Goal: Information Seeking & Learning: Learn about a topic

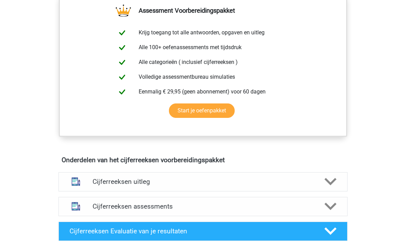
scroll to position [266, 0]
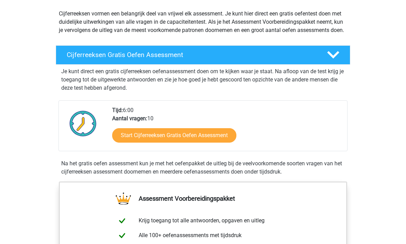
click at [218, 143] on link "Start Cijferreeksen Gratis Oefen Assessment" at bounding box center [174, 136] width 124 height 14
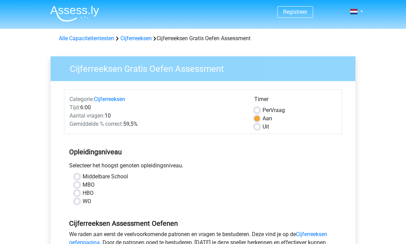
click at [262, 125] on label "Uit" at bounding box center [265, 127] width 7 height 8
click at [260, 125] on input "Uit" at bounding box center [257, 126] width 6 height 7
radio input "true"
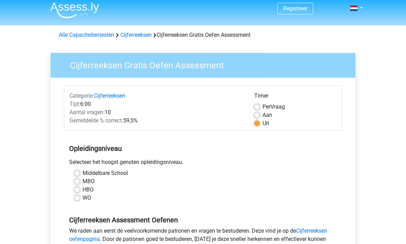
scroll to position [11, 0]
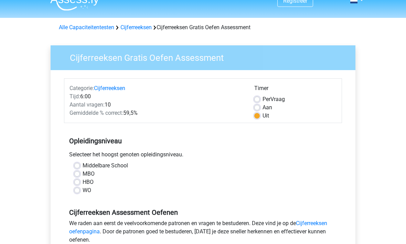
click at [83, 191] on label "WO" at bounding box center [87, 191] width 9 height 8
click at [76, 191] on input "WO" at bounding box center [77, 190] width 6 height 7
radio input "true"
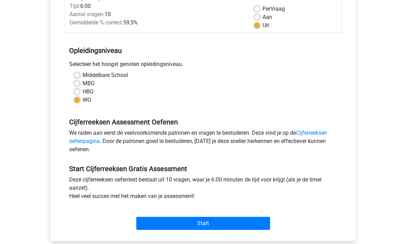
scroll to position [103, 0]
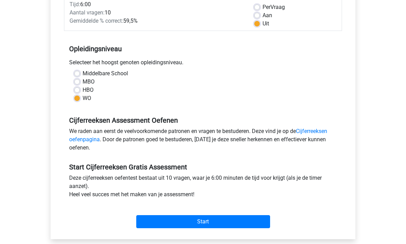
click at [193, 219] on input "Start" at bounding box center [203, 221] width 134 height 13
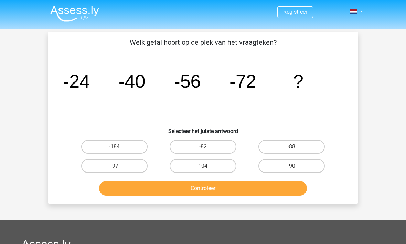
click at [300, 146] on label "-88" at bounding box center [291, 147] width 66 height 14
click at [296, 147] on input "-88" at bounding box center [293, 149] width 4 height 4
radio input "true"
click at [234, 191] on button "Controleer" at bounding box center [203, 188] width 208 height 14
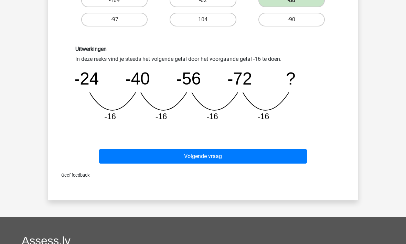
scroll to position [172, 0]
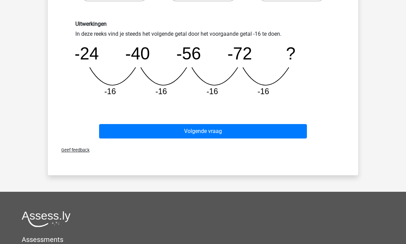
click at [242, 131] on button "Volgende vraag" at bounding box center [203, 131] width 208 height 14
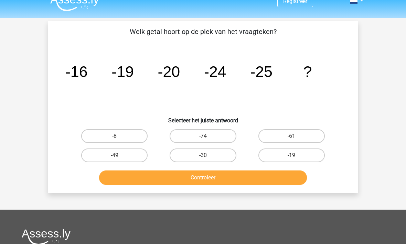
scroll to position [11, 0]
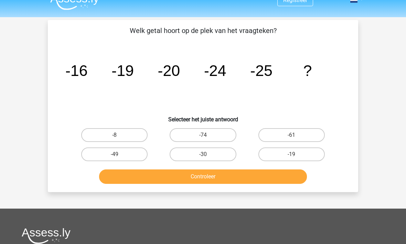
click at [233, 174] on button "Controleer" at bounding box center [203, 177] width 208 height 14
click at [224, 155] on label "-30" at bounding box center [202, 154] width 66 height 14
click at [207, 155] on input "-30" at bounding box center [205, 156] width 4 height 4
radio input "true"
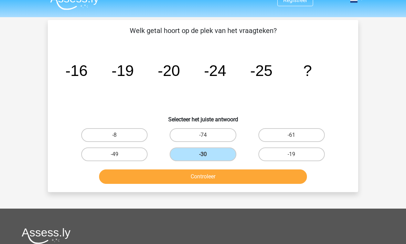
click at [306, 133] on label "-61" at bounding box center [291, 135] width 66 height 14
click at [296, 135] on input "-61" at bounding box center [293, 137] width 4 height 4
radio input "true"
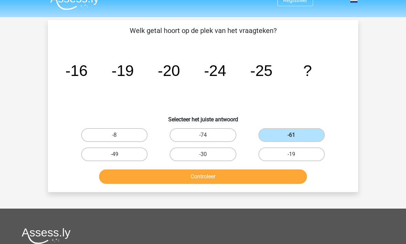
click at [305, 153] on label "-19" at bounding box center [291, 154] width 66 height 14
click at [296, 154] on input "-19" at bounding box center [293, 156] width 4 height 4
radio input "true"
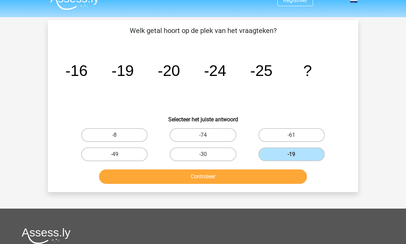
click at [211, 139] on label "-74" at bounding box center [202, 135] width 66 height 14
click at [207, 139] on input "-74" at bounding box center [205, 137] width 4 height 4
radio input "true"
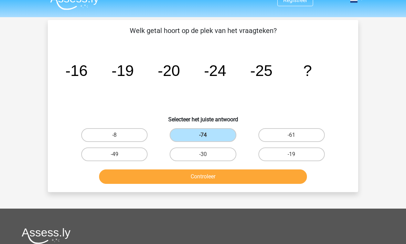
click at [225, 155] on label "-30" at bounding box center [202, 154] width 66 height 14
click at [207, 155] on input "-30" at bounding box center [205, 156] width 4 height 4
radio input "true"
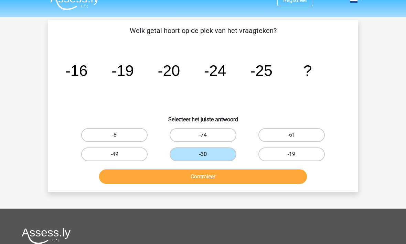
click at [151, 129] on div "-8" at bounding box center [114, 135] width 83 height 14
click at [136, 136] on label "-8" at bounding box center [114, 135] width 66 height 14
click at [119, 136] on input "-8" at bounding box center [116, 137] width 4 height 4
radio input "true"
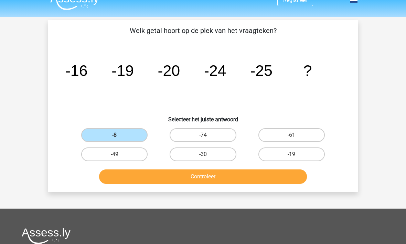
click at [133, 158] on label "-49" at bounding box center [114, 154] width 66 height 14
click at [119, 158] on input "-49" at bounding box center [116, 156] width 4 height 4
radio input "true"
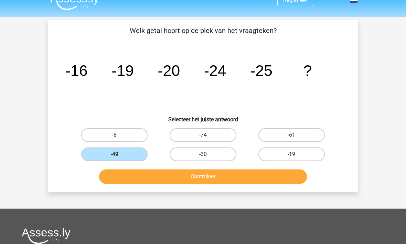
click at [289, 154] on label "-19" at bounding box center [291, 154] width 66 height 14
click at [291, 154] on input "-19" at bounding box center [293, 156] width 4 height 4
radio input "true"
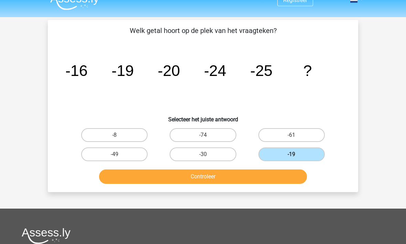
click at [259, 178] on button "Controleer" at bounding box center [203, 176] width 208 height 14
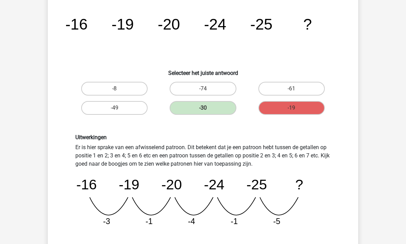
scroll to position [61, 0]
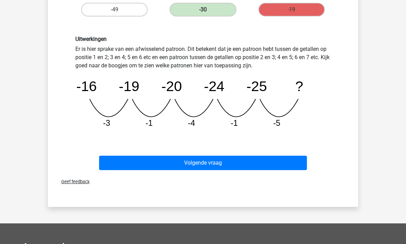
click at [264, 159] on button "Volgende vraag" at bounding box center [203, 163] width 208 height 14
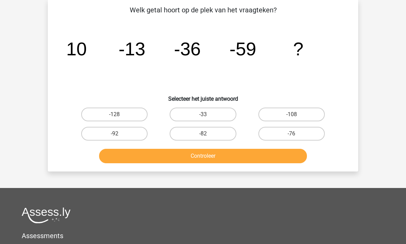
scroll to position [32, 0]
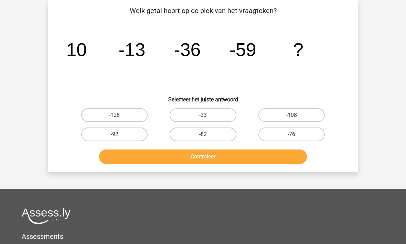
click at [220, 135] on label "-82" at bounding box center [202, 135] width 66 height 14
click at [207, 135] on input "-82" at bounding box center [205, 136] width 4 height 4
radio input "true"
click at [230, 163] on button "Controleer" at bounding box center [203, 157] width 208 height 14
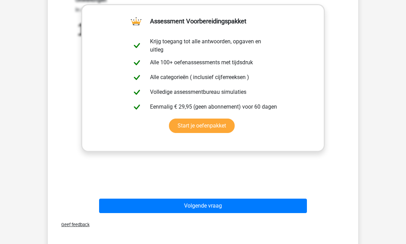
click at [252, 202] on button "Volgende vraag" at bounding box center [203, 206] width 208 height 14
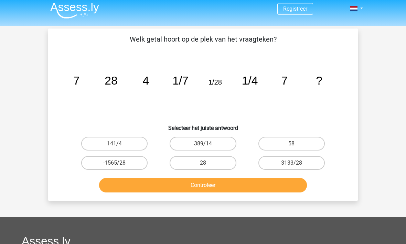
scroll to position [0, 0]
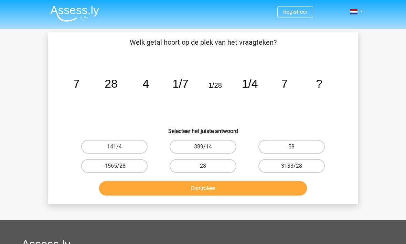
click at [222, 166] on label "28" at bounding box center [202, 166] width 66 height 14
click at [207, 166] on input "28" at bounding box center [205, 168] width 4 height 4
radio input "true"
click at [234, 191] on button "Controleer" at bounding box center [203, 188] width 208 height 14
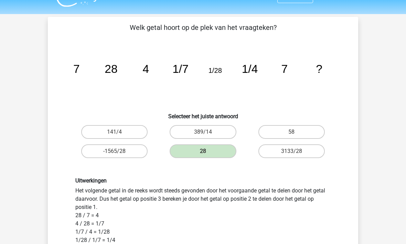
scroll to position [14, 0]
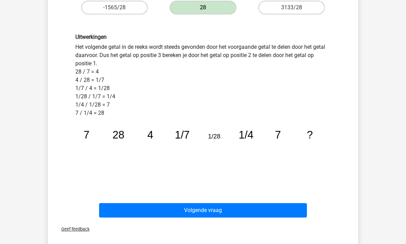
click at [224, 214] on button "Volgende vraag" at bounding box center [203, 211] width 208 height 14
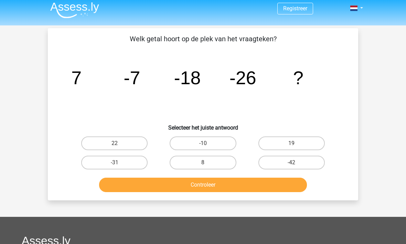
scroll to position [0, 0]
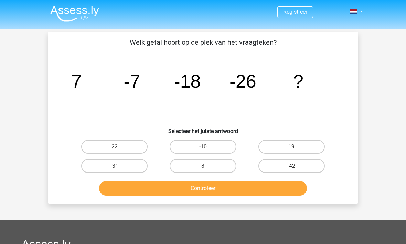
click at [298, 140] on label "19" at bounding box center [291, 147] width 66 height 14
click at [296, 147] on input "19" at bounding box center [293, 149] width 4 height 4
radio input "true"
click at [275, 192] on button "Controleer" at bounding box center [203, 188] width 208 height 14
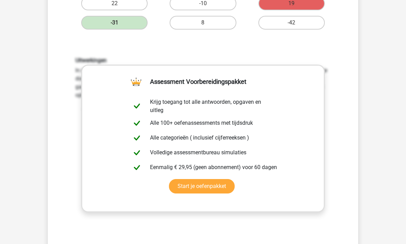
scroll to position [143, 0]
click at [285, 226] on div "Uitwerkingen In deze reeks vind je het tweede getal door het eerste getal -14 t…" at bounding box center [203, 147] width 288 height 213
click at [340, 169] on div "Uitwerkingen In deze reeks vind je het tweede getal door het eerste getal -14 t…" at bounding box center [203, 147] width 288 height 213
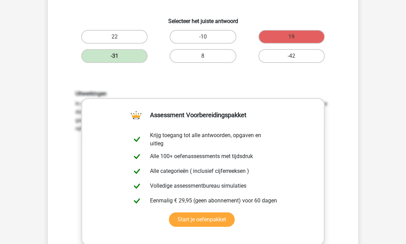
scroll to position [109, 0]
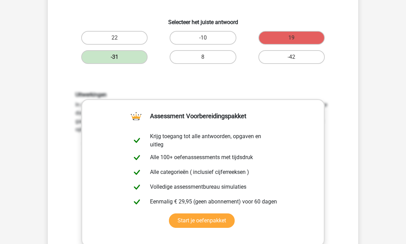
click at [234, 214] on link "Start je oefenpakket" at bounding box center [202, 221] width 66 height 14
click at [260, 96] on h6 "Uitwerkingen" at bounding box center [202, 95] width 255 height 7
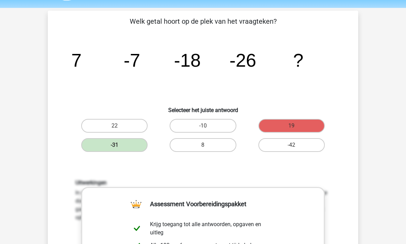
scroll to position [15, 0]
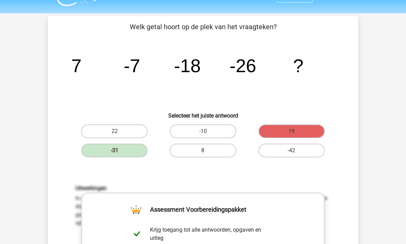
click at [244, 190] on h6 "Uitwerkingen" at bounding box center [202, 188] width 255 height 7
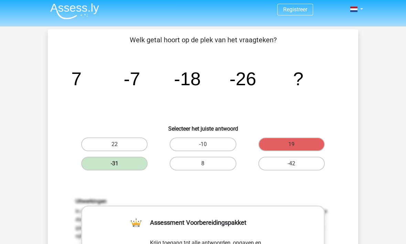
scroll to position [0, 0]
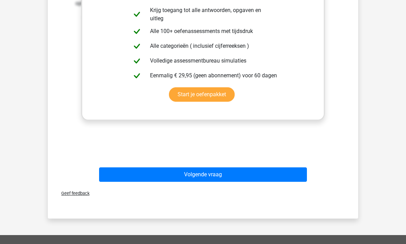
click at [241, 171] on button "Volgende vraag" at bounding box center [203, 174] width 208 height 14
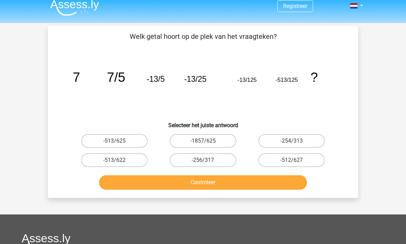
scroll to position [6, 0]
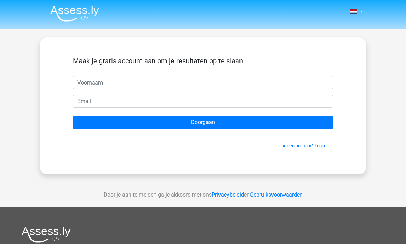
scroll to position [33, 0]
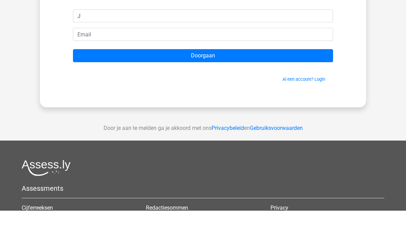
type input "J"
click at [383, 68] on div "Nederlands English J" at bounding box center [203, 161] width 406 height 389
